Goal: Information Seeking & Learning: Learn about a topic

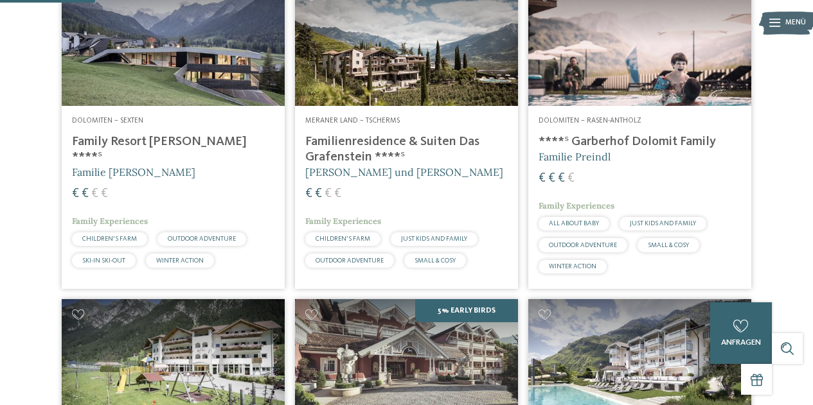
scroll to position [389, 0]
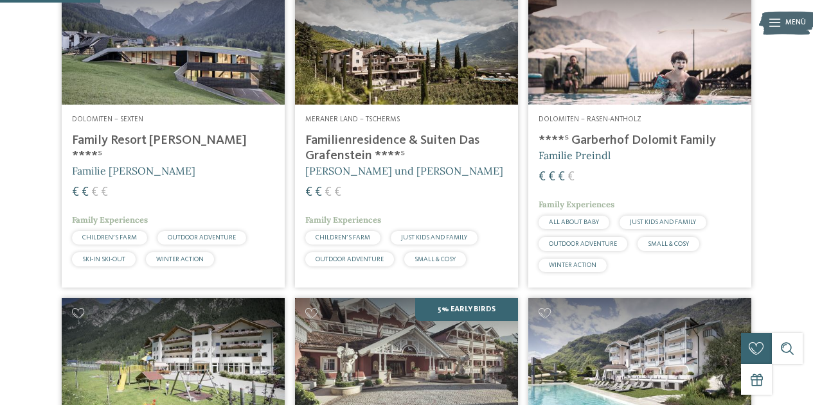
click at [166, 89] on img at bounding box center [173, 41] width 223 height 125
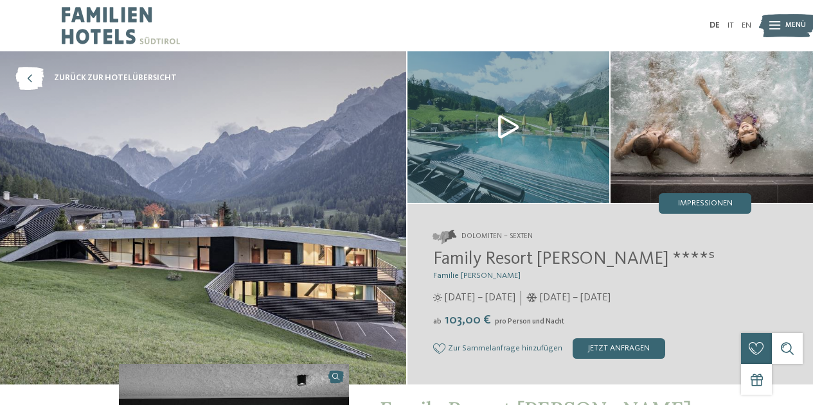
click at [267, 202] on img at bounding box center [203, 218] width 406 height 334
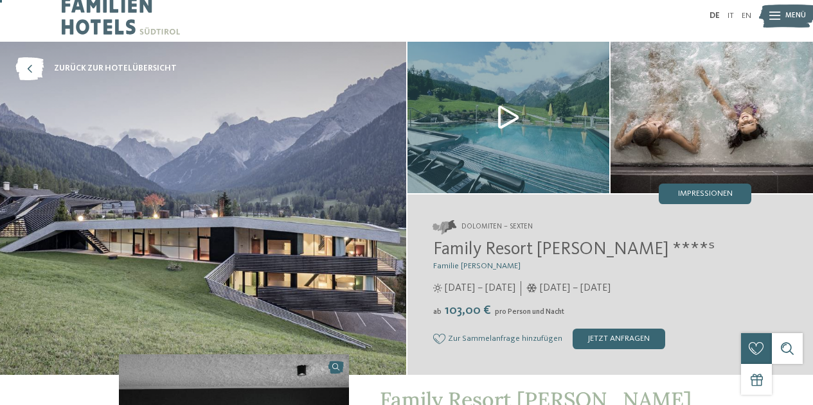
scroll to position [8, 0]
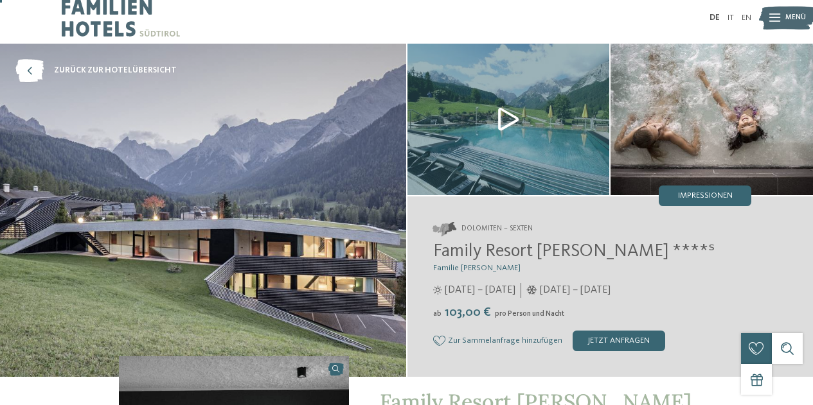
click at [714, 134] on img at bounding box center [711, 120] width 202 height 152
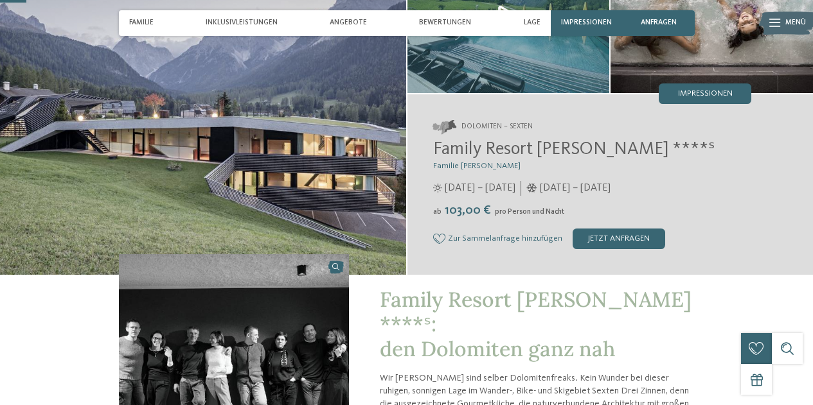
scroll to position [109, 0]
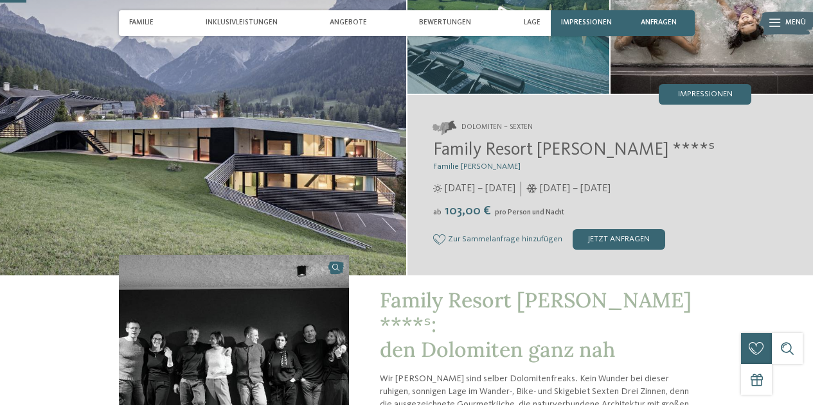
click at [218, 152] on img at bounding box center [203, 109] width 406 height 334
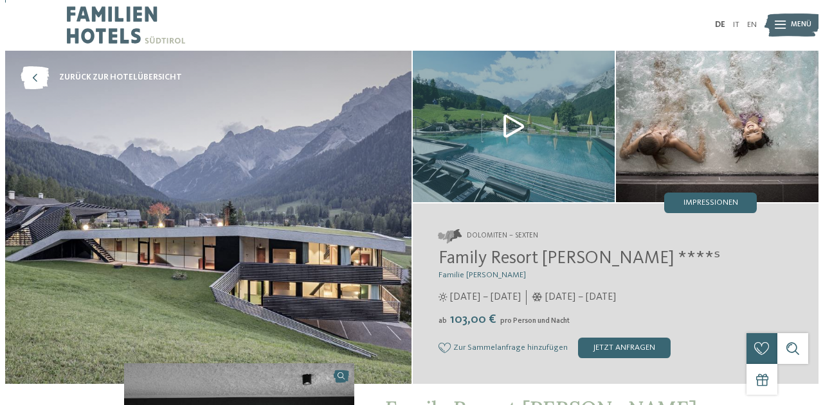
scroll to position [1, 0]
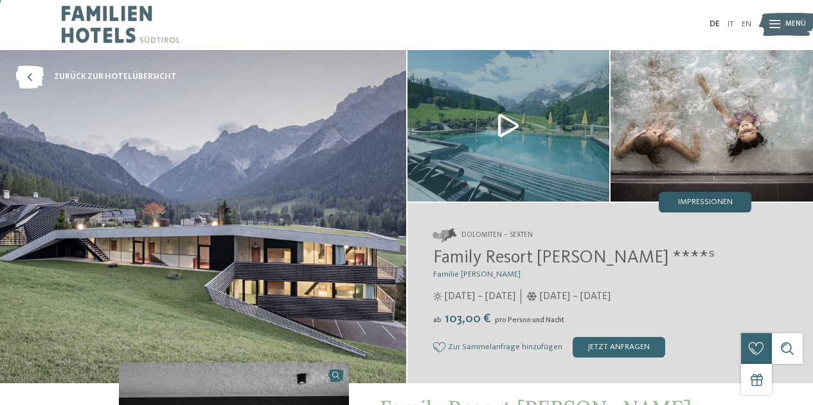
click at [700, 210] on div "Impressionen" at bounding box center [705, 202] width 93 height 21
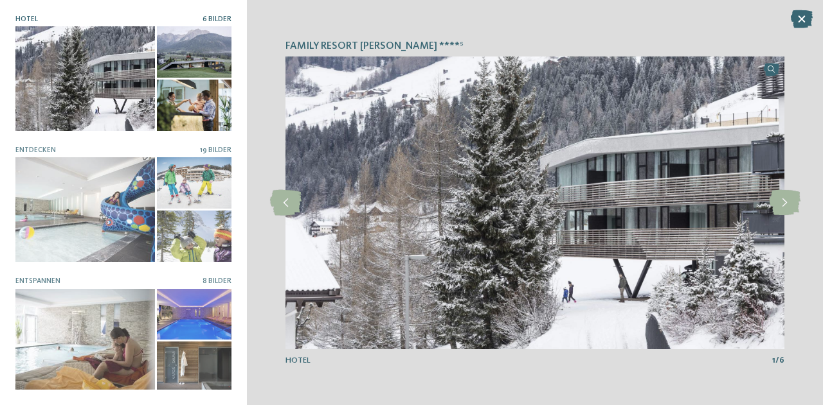
click at [98, 73] on div at bounding box center [84, 78] width 139 height 105
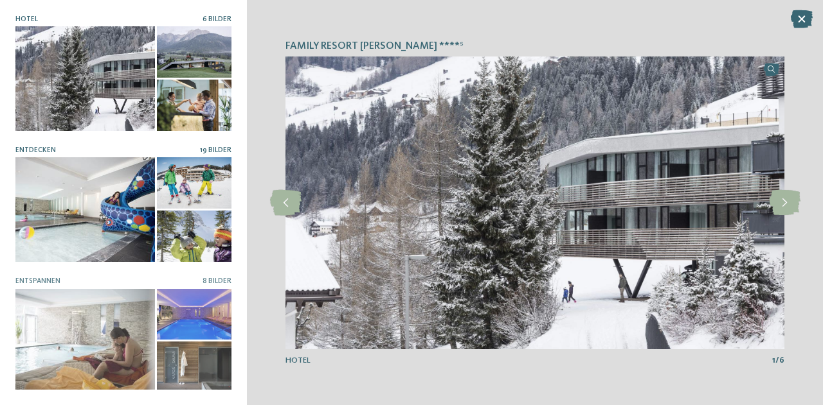
click at [85, 195] on div at bounding box center [84, 209] width 139 height 105
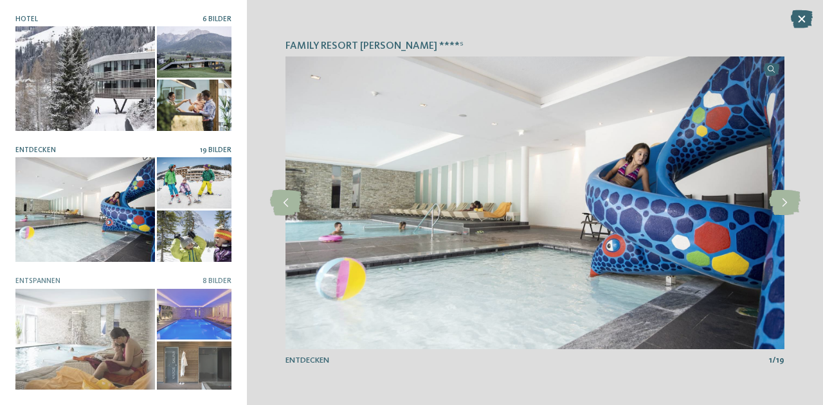
click at [187, 91] on div at bounding box center [194, 105] width 75 height 51
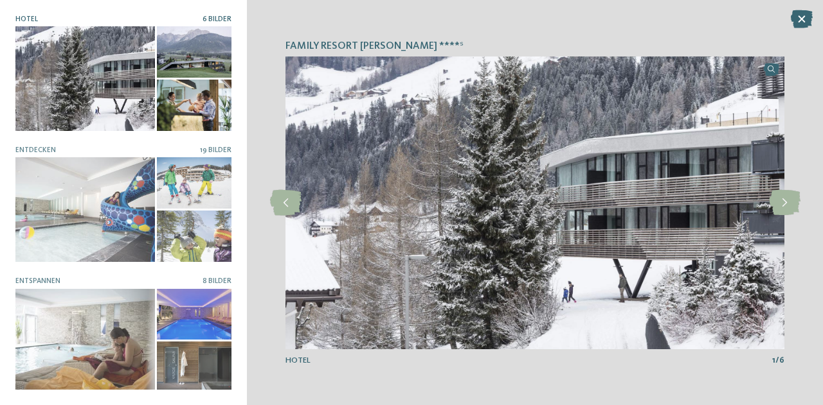
click at [679, 198] on img at bounding box center [534, 203] width 499 height 293
